Goal: Transaction & Acquisition: Subscribe to service/newsletter

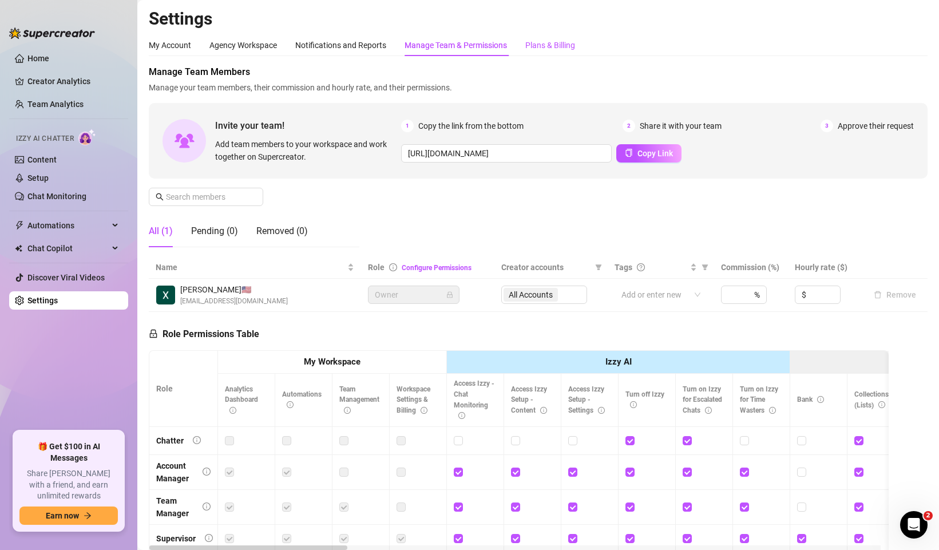
click at [545, 45] on div "Plans & Billing" at bounding box center [550, 45] width 50 height 13
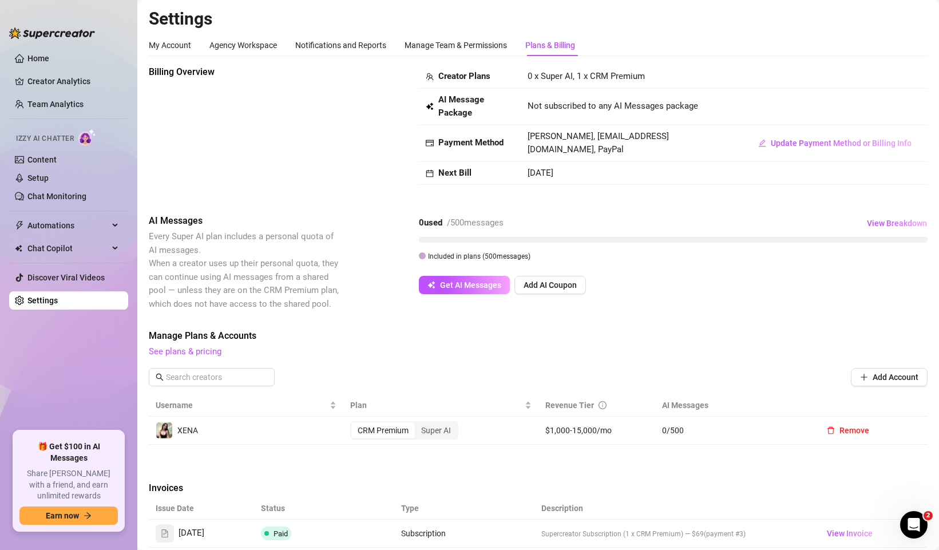
click at [553, 297] on div "AI Messages Every Super AI plan includes a personal quota of AI messages. When …" at bounding box center [538, 262] width 779 height 97
click at [554, 287] on span "Add AI Coupon" at bounding box center [550, 284] width 53 height 9
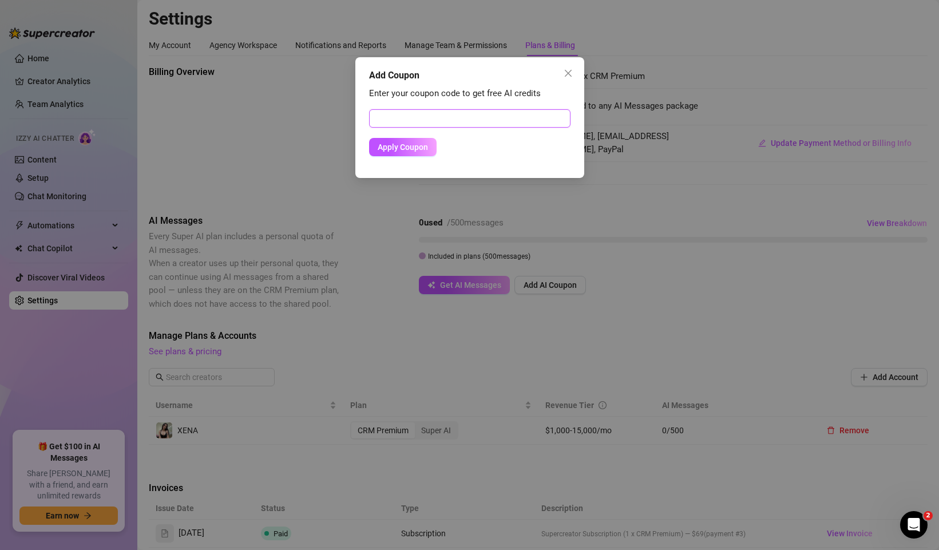
click at [433, 121] on input "text" at bounding box center [469, 118] width 201 height 18
paste input "36D3392C02BC0UPMY13C"
type input "36D3392C02BC0UPMY13C"
click at [417, 148] on span "Apply Coupon" at bounding box center [403, 147] width 50 height 9
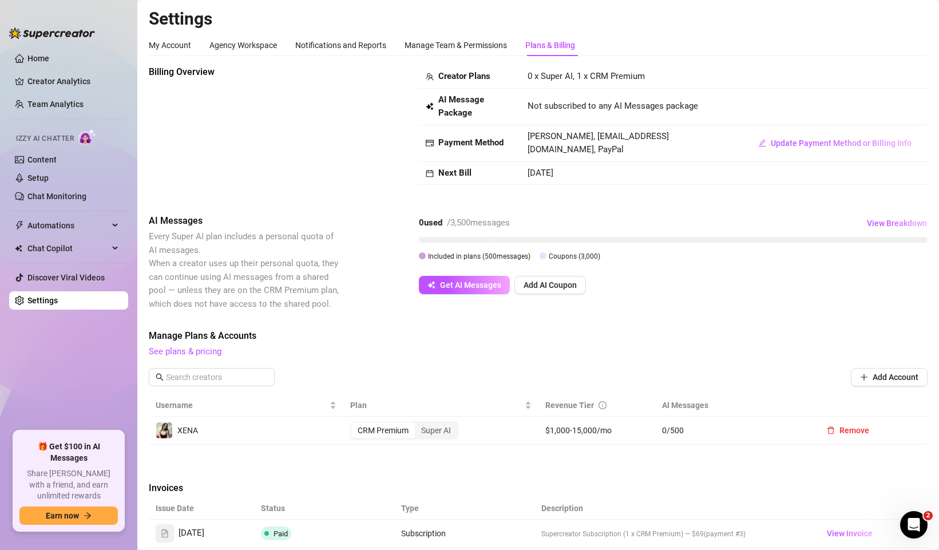
click at [561, 255] on span "Coupons ( 3,000 )" at bounding box center [575, 256] width 52 height 8
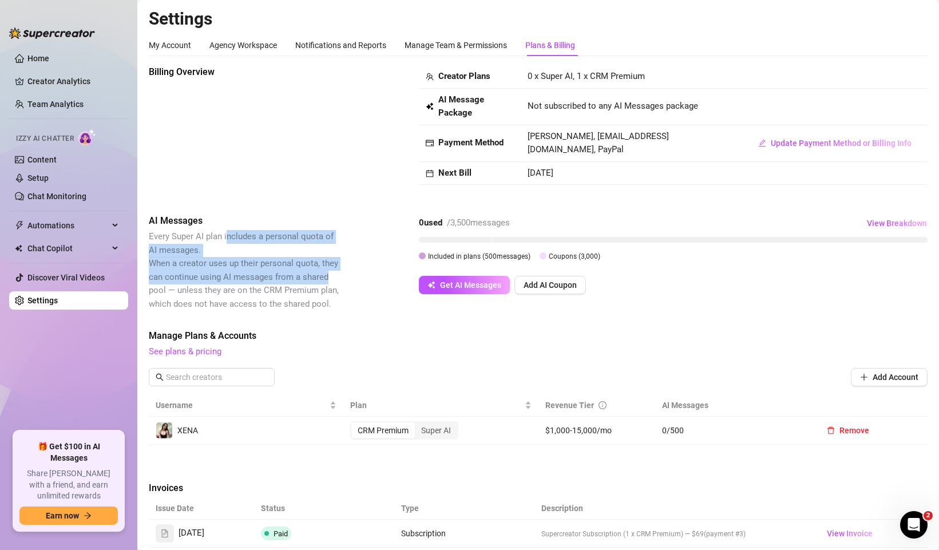
drag, startPoint x: 326, startPoint y: 283, endPoint x: 228, endPoint y: 239, distance: 107.1
click at [228, 239] on span "Every Super AI plan includes a personal quota of AI messages. When a creator us…" at bounding box center [245, 270] width 192 height 81
click at [301, 253] on span "Every Super AI plan includes a personal quota of AI messages. When a creator us…" at bounding box center [245, 270] width 192 height 81
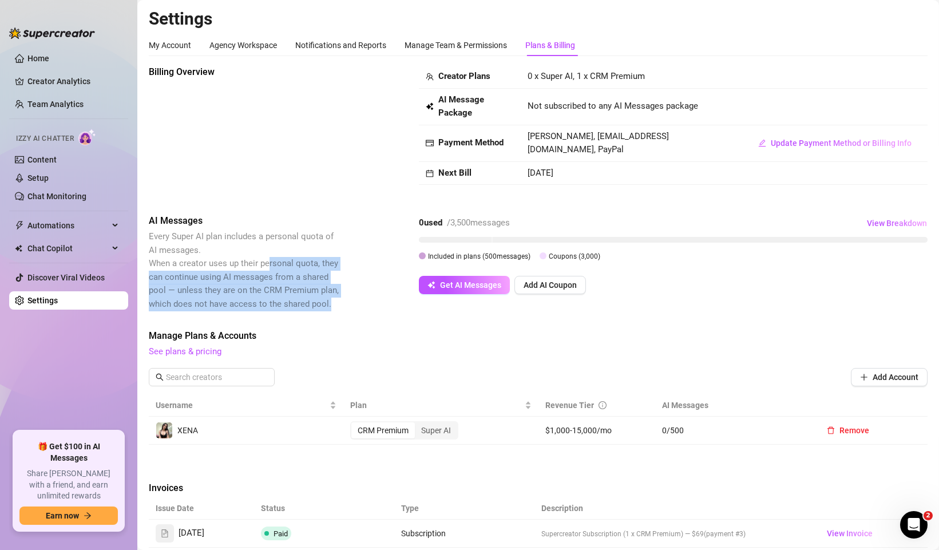
drag, startPoint x: 322, startPoint y: 289, endPoint x: 260, endPoint y: 260, distance: 68.1
click at [255, 259] on div "AI Messages Every Super AI plan includes a personal quota of AI messages. When …" at bounding box center [538, 262] width 779 height 97
click at [288, 263] on span "Every Super AI plan includes a personal quota of AI messages. When a creator us…" at bounding box center [244, 270] width 190 height 78
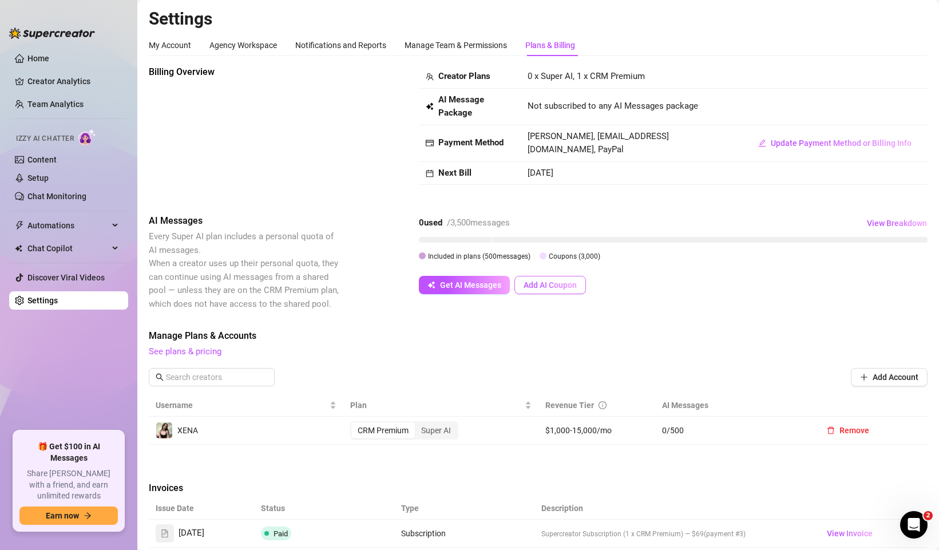
click at [545, 282] on span "Add AI Coupon" at bounding box center [550, 284] width 53 height 9
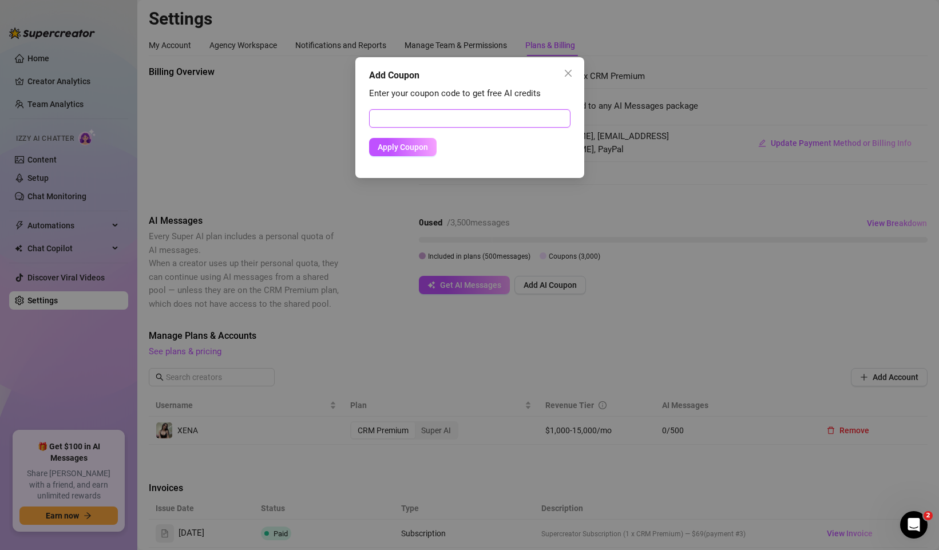
click at [416, 126] on input "text" at bounding box center [469, 118] width 201 height 18
paste input "36D3392C02BC0UPMY13C"
type input "36D3392C02BC0UPMY13C"
click at [411, 144] on span "Apply Coupon" at bounding box center [403, 147] width 50 height 9
click at [564, 73] on icon "close" at bounding box center [568, 73] width 9 height 9
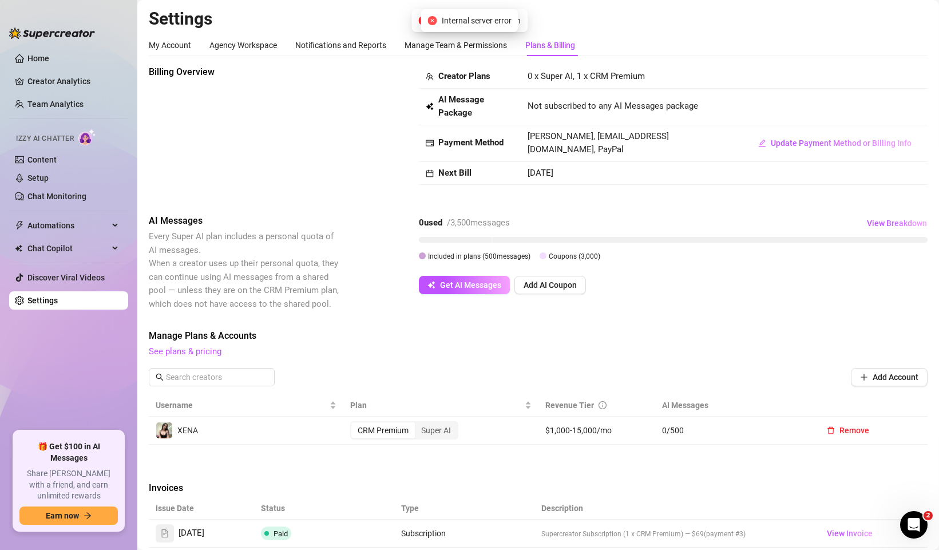
click at [527, 21] on div "Failed to validate coupon" at bounding box center [470, 20] width 116 height 23
click at [525, 21] on div "Failed to validate coupon" at bounding box center [470, 20] width 116 height 23
drag, startPoint x: 525, startPoint y: 21, endPoint x: 489, endPoint y: 25, distance: 36.3
click at [524, 21] on div "Failed to validate coupon" at bounding box center [470, 20] width 116 height 23
